Goal: Check status: Check status

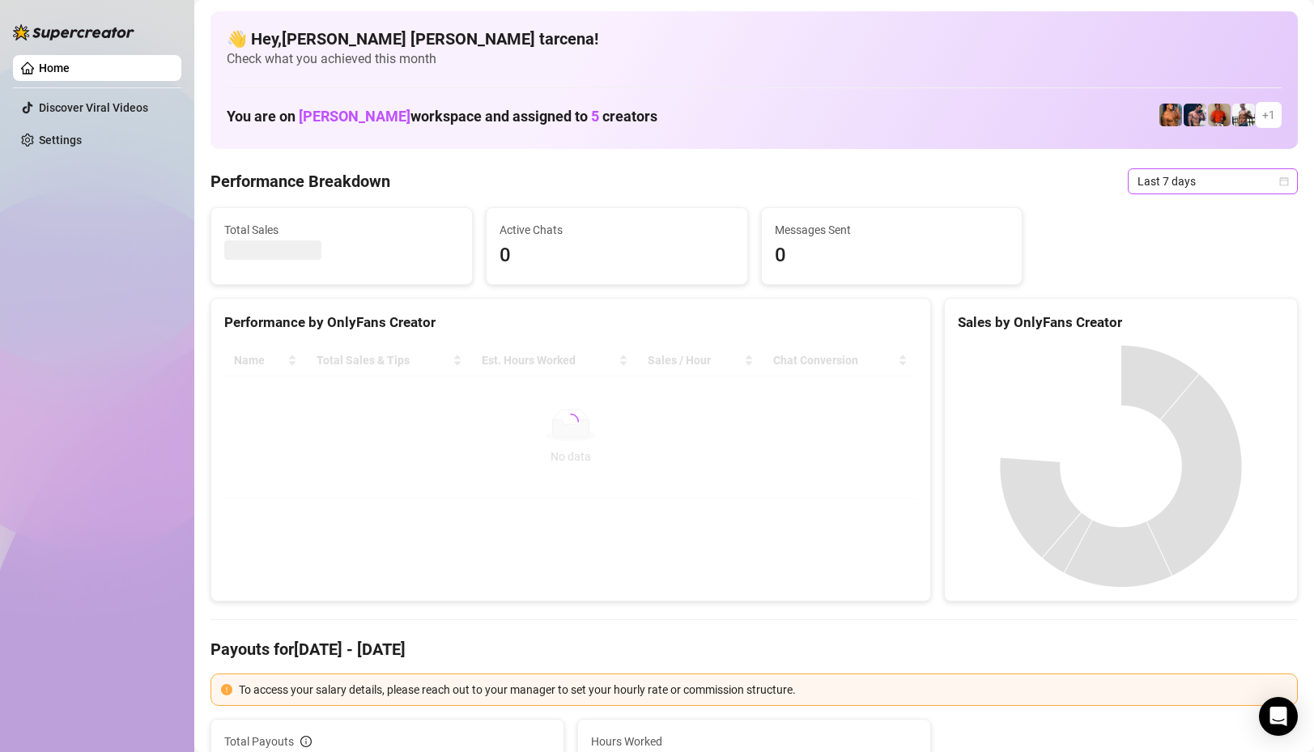
click at [1181, 187] on span "Last 7 days" at bounding box center [1213, 181] width 151 height 24
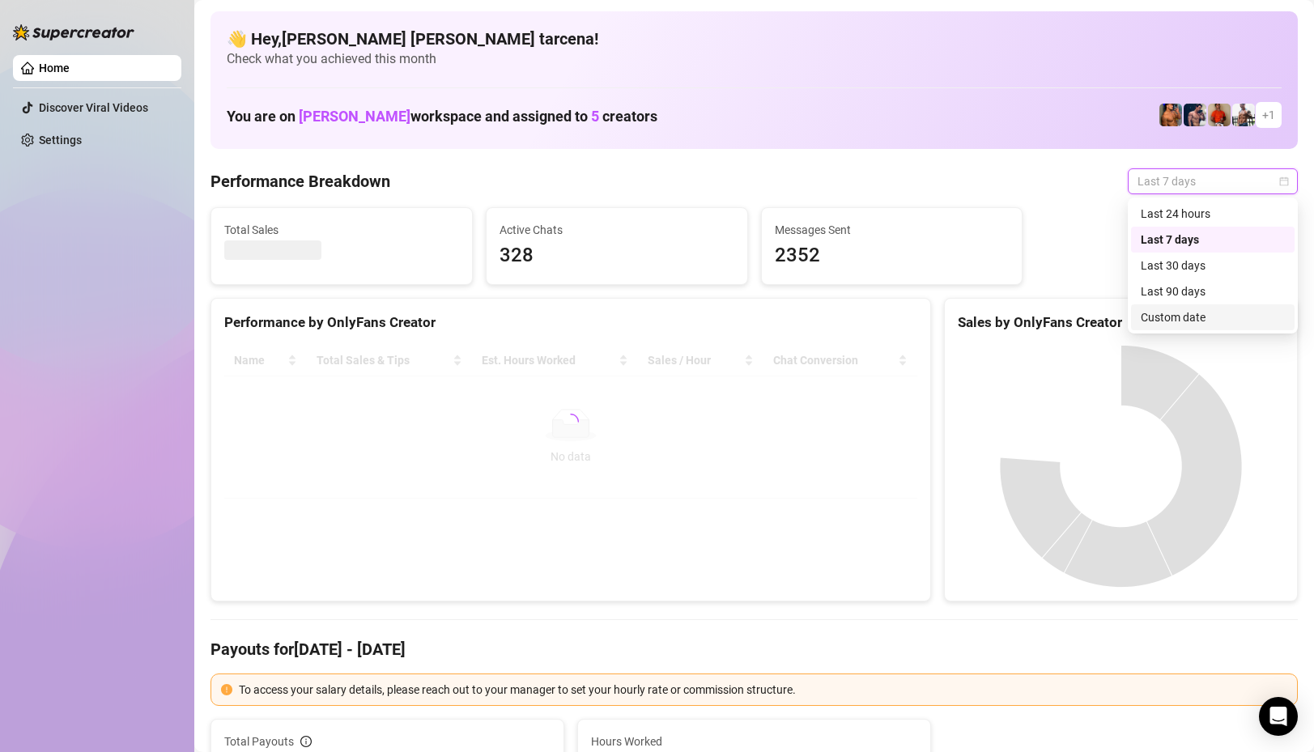
click at [1193, 325] on div "Custom date" at bounding box center [1213, 317] width 144 height 18
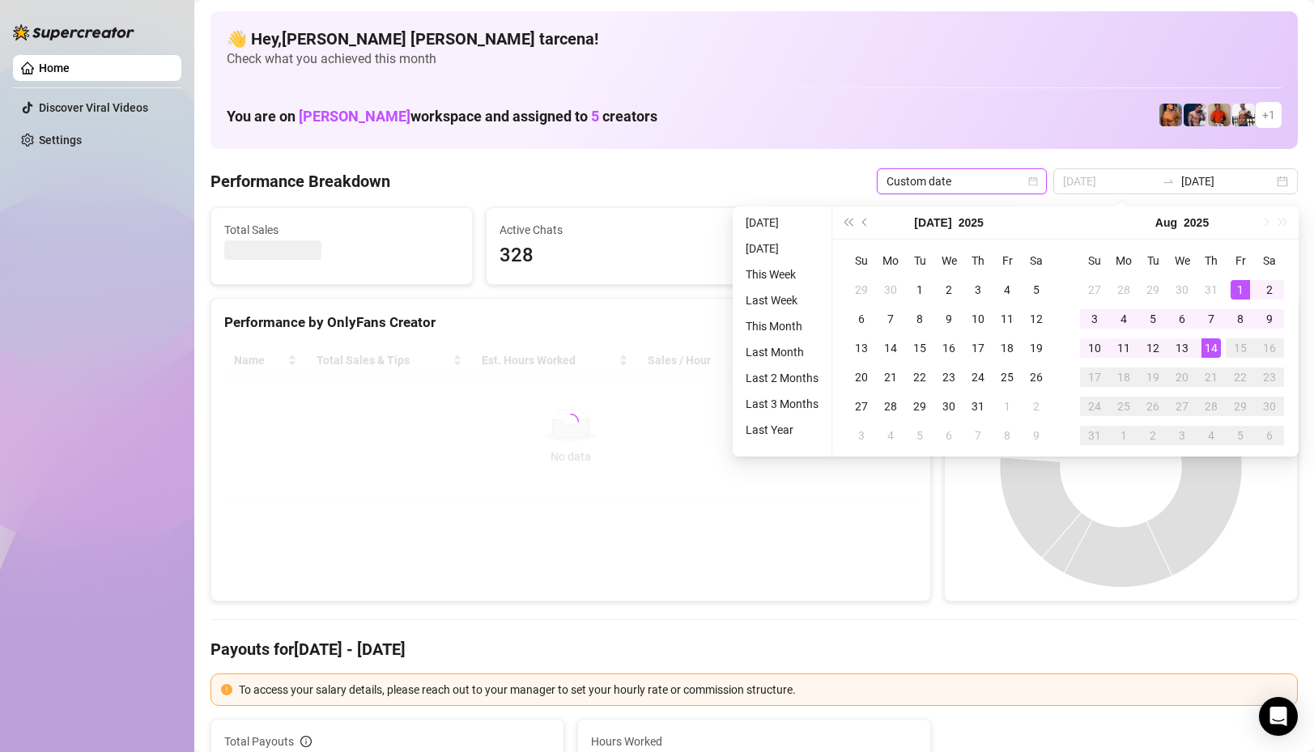
click at [1239, 290] on div "1" at bounding box center [1240, 289] width 19 height 19
type input "[DATE]"
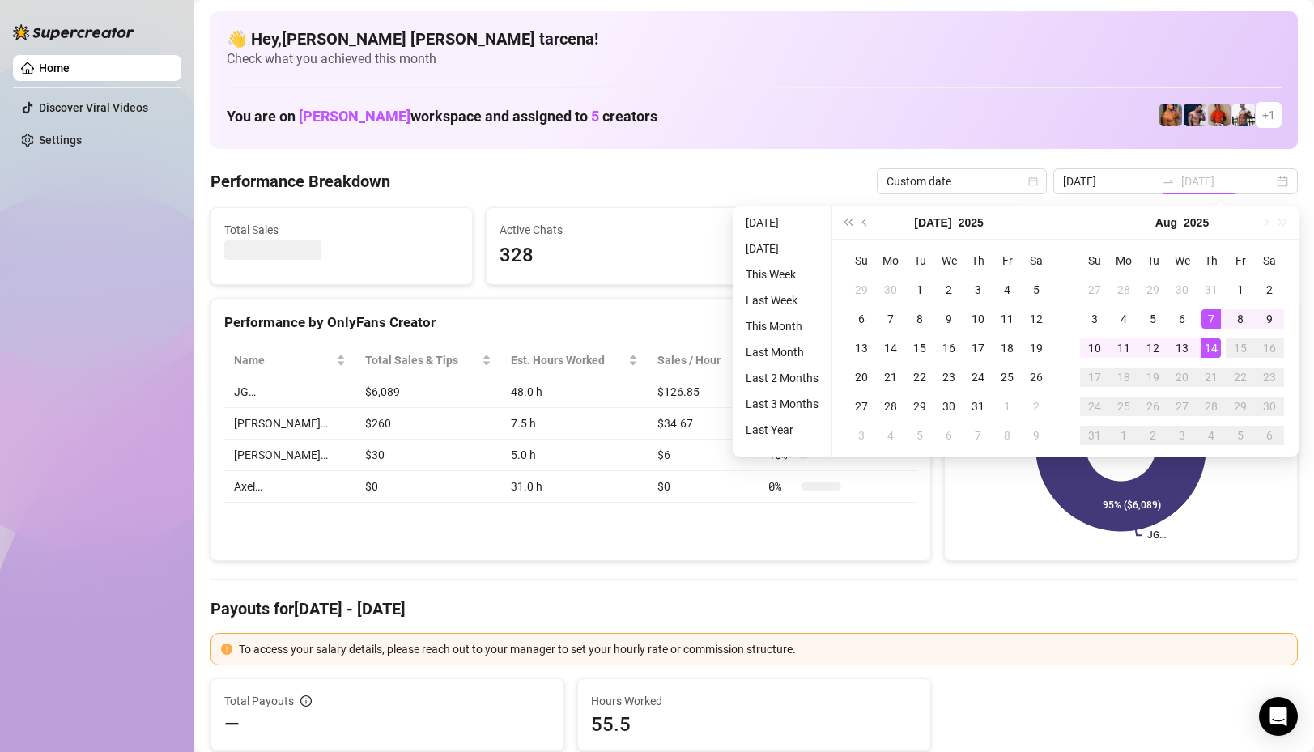
click at [1212, 352] on div "14" at bounding box center [1211, 347] width 19 height 19
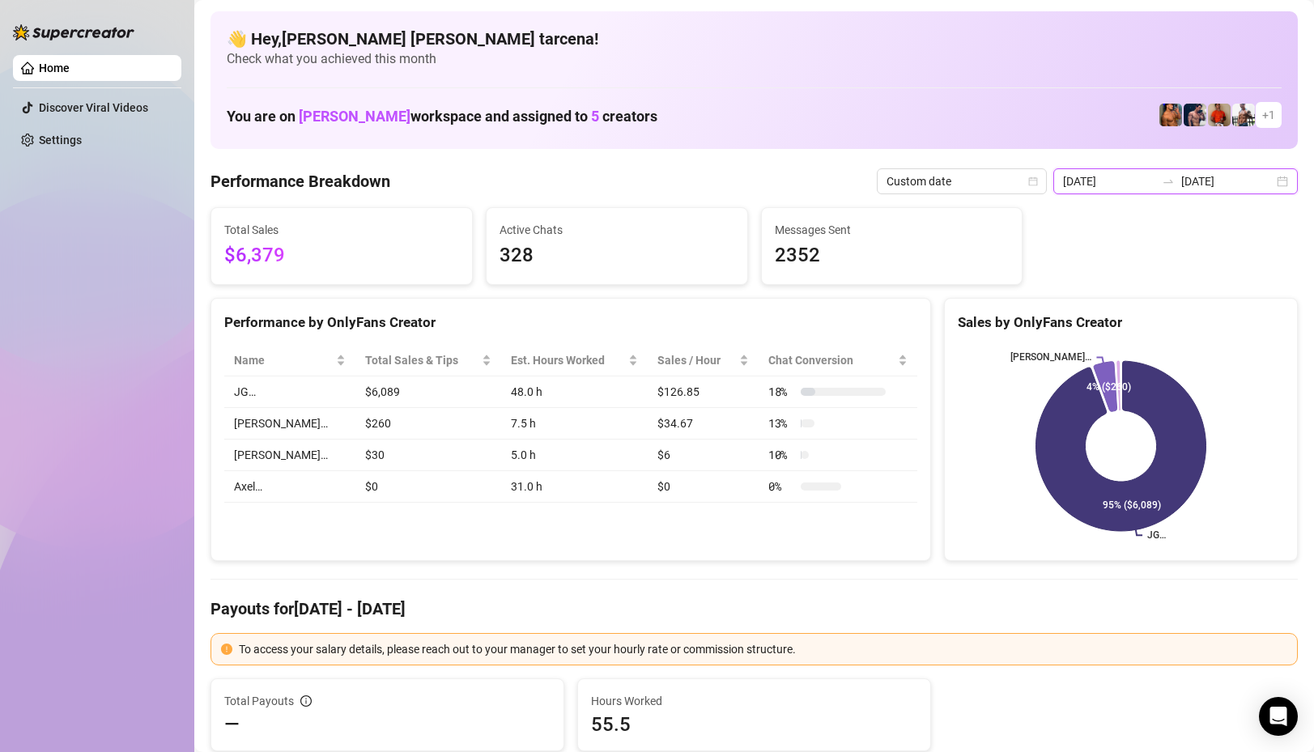
click at [1155, 184] on input "[DATE]" at bounding box center [1109, 181] width 92 height 18
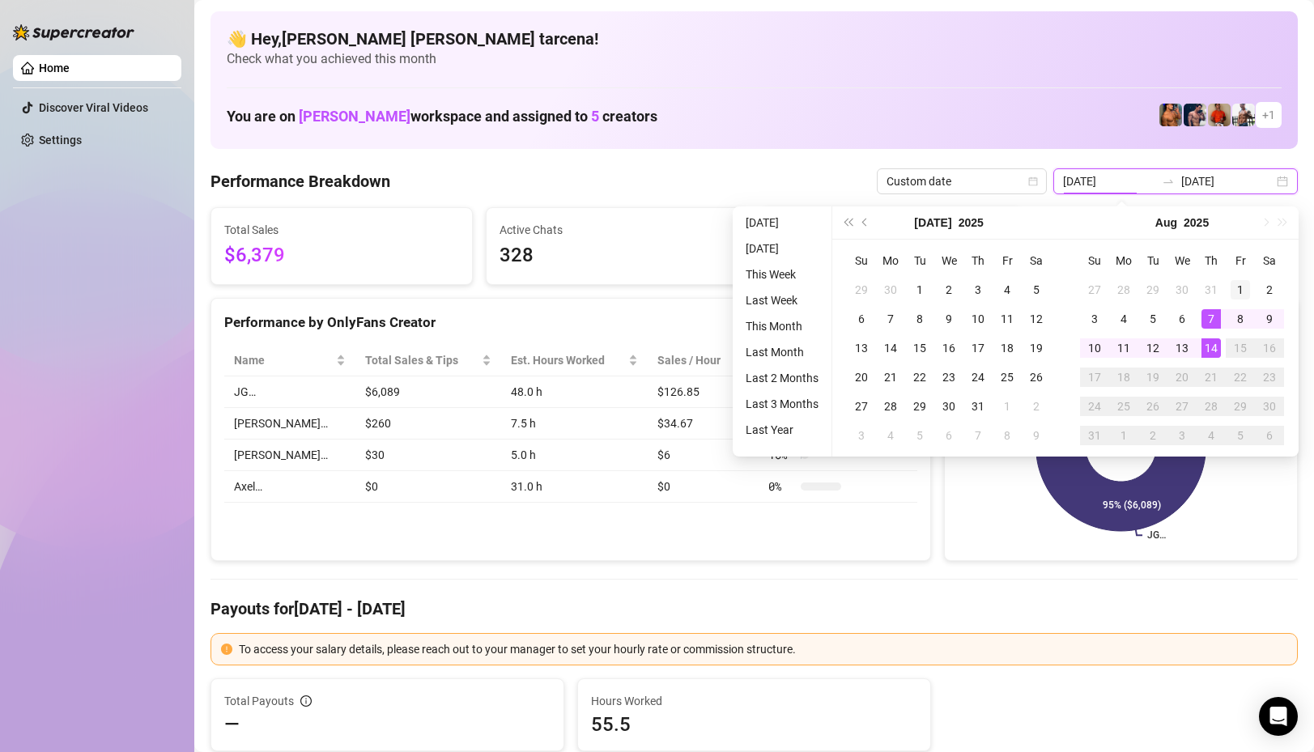
type input "[DATE]"
click at [1244, 297] on div "1" at bounding box center [1240, 289] width 19 height 19
type input "[DATE]"
click at [1209, 347] on div "14" at bounding box center [1211, 347] width 19 height 19
type input "[DATE]"
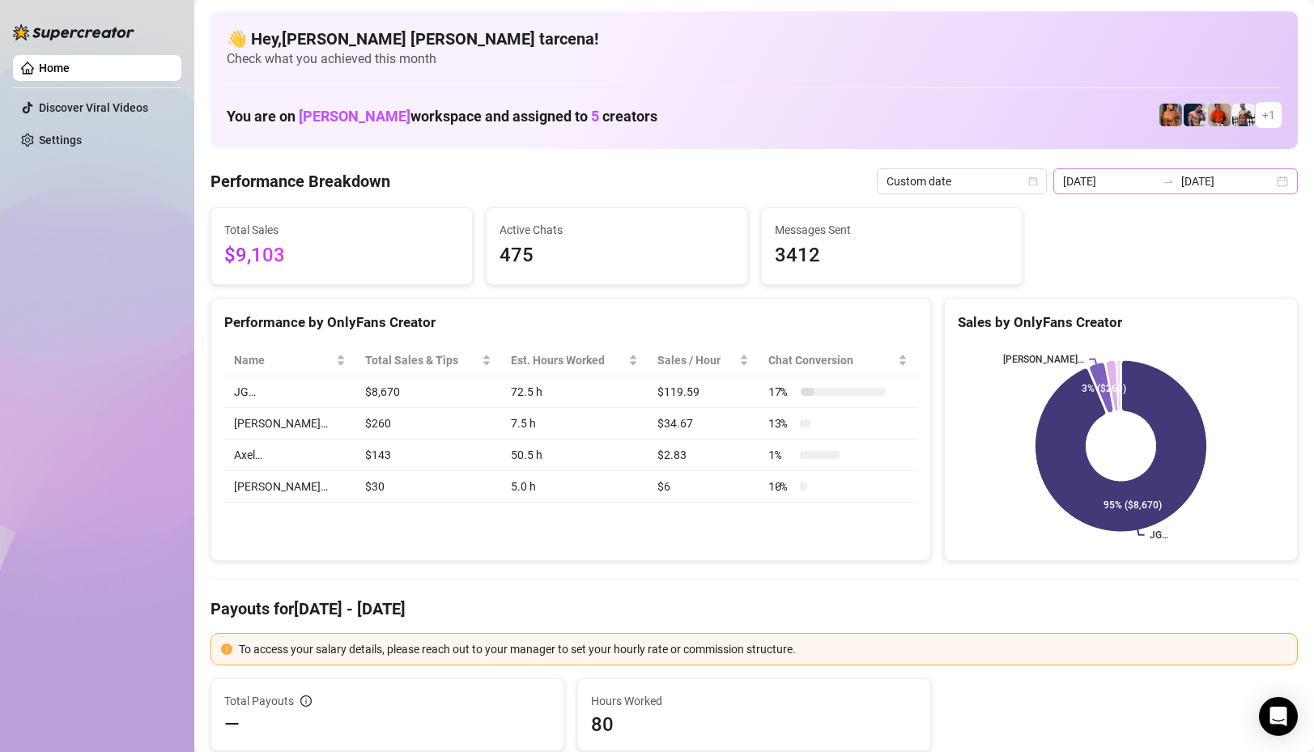
click at [1175, 181] on icon "swap-right" at bounding box center [1168, 181] width 13 height 13
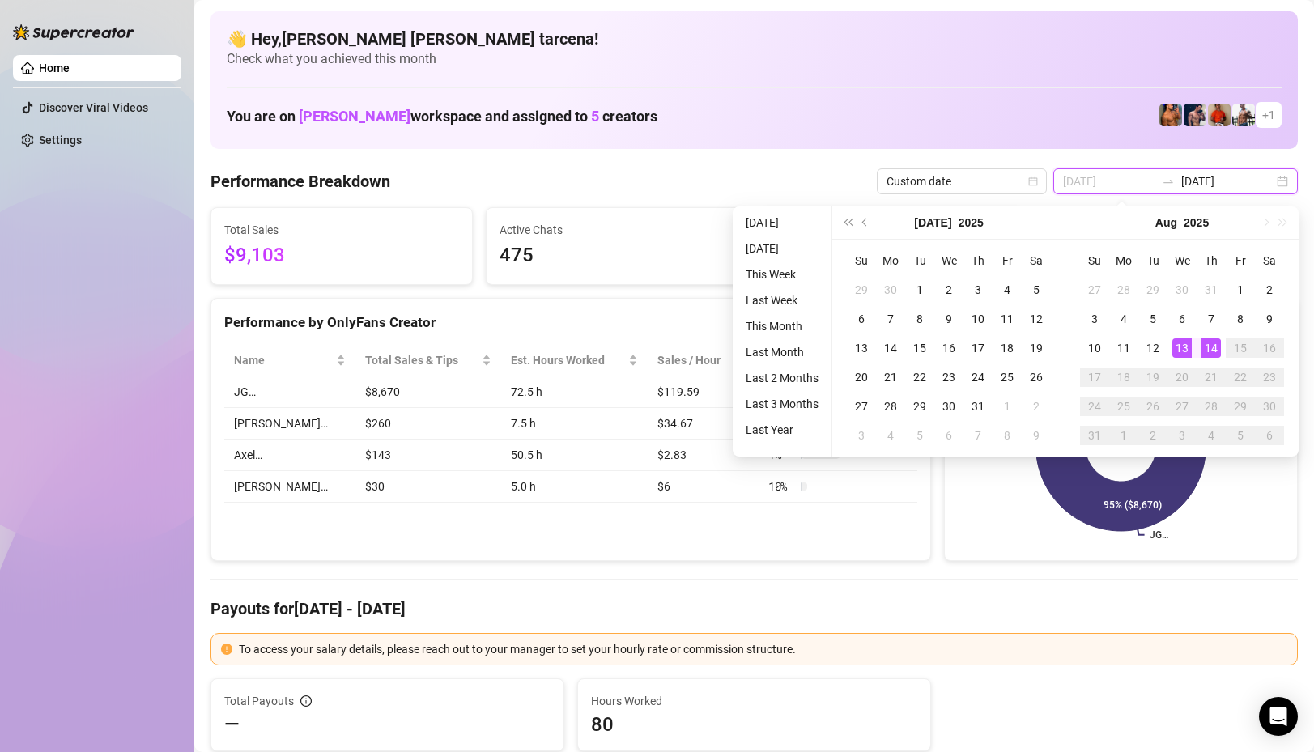
type input "[DATE]"
click at [1219, 348] on div "14" at bounding box center [1211, 347] width 19 height 19
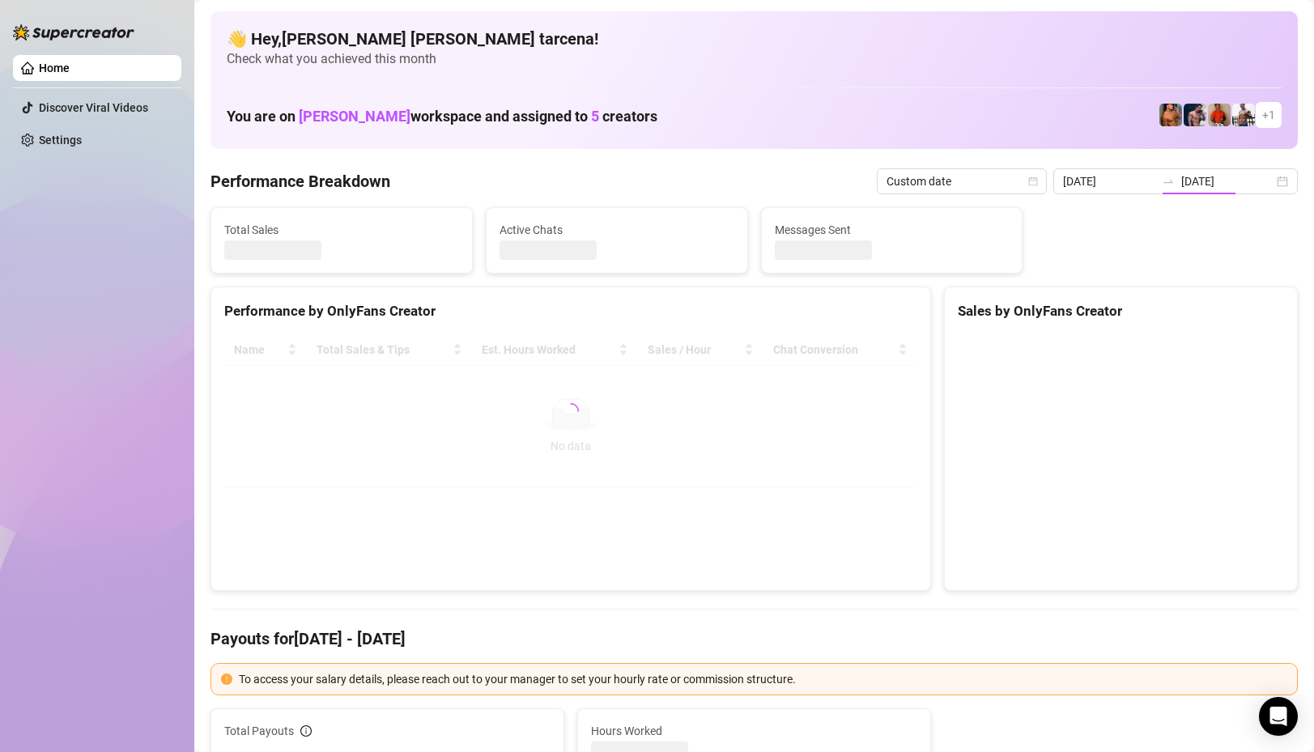
type input "[DATE]"
